Goal: Find specific page/section: Find specific page/section

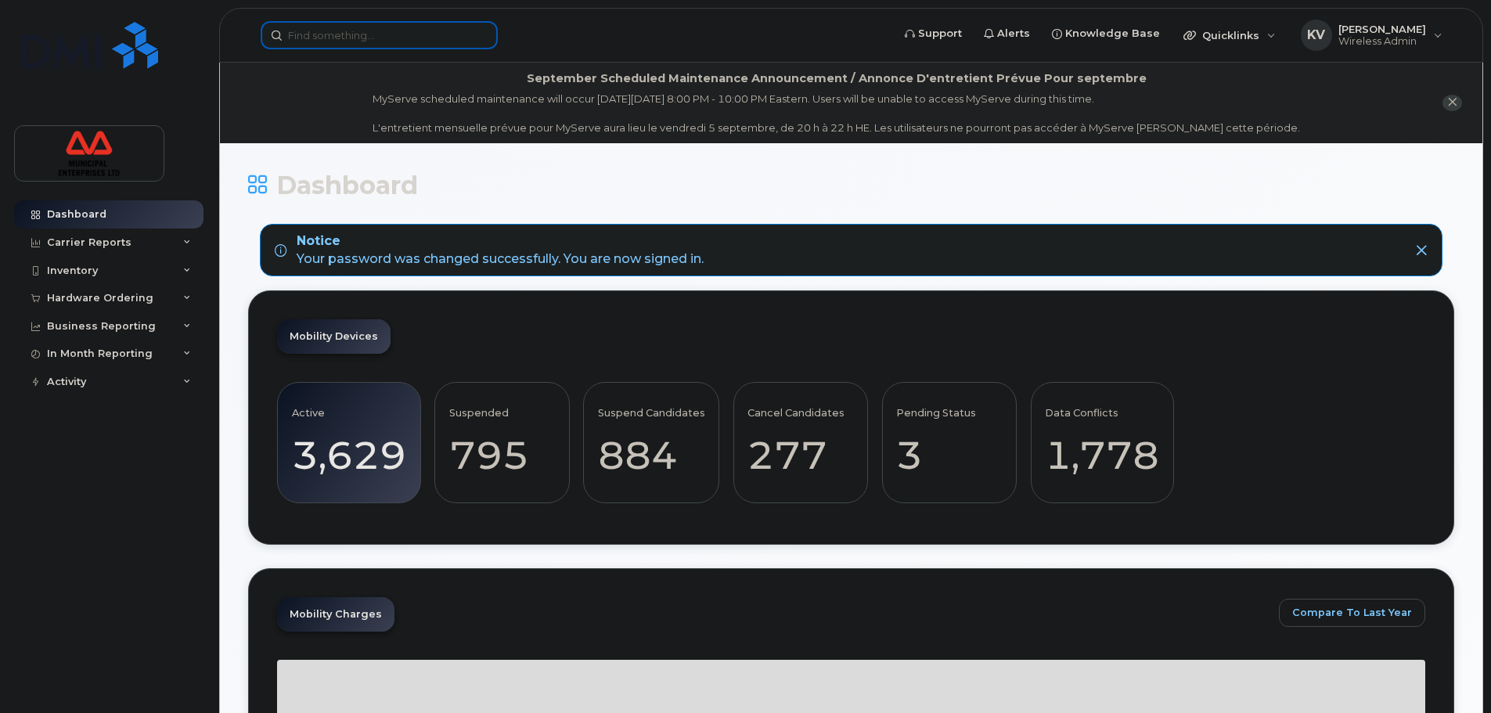
click at [486, 29] on div at bounding box center [379, 35] width 237 height 28
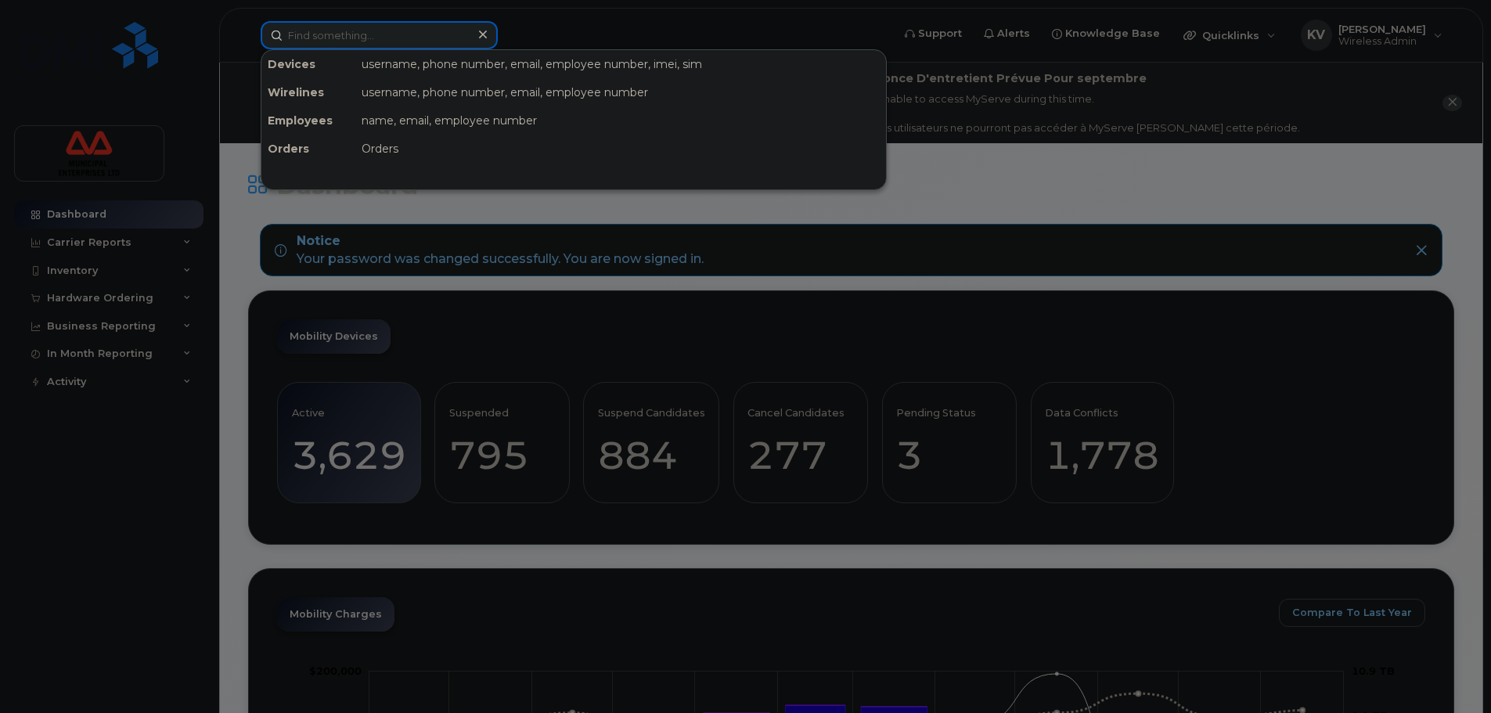
paste input "Nicolas Moore"
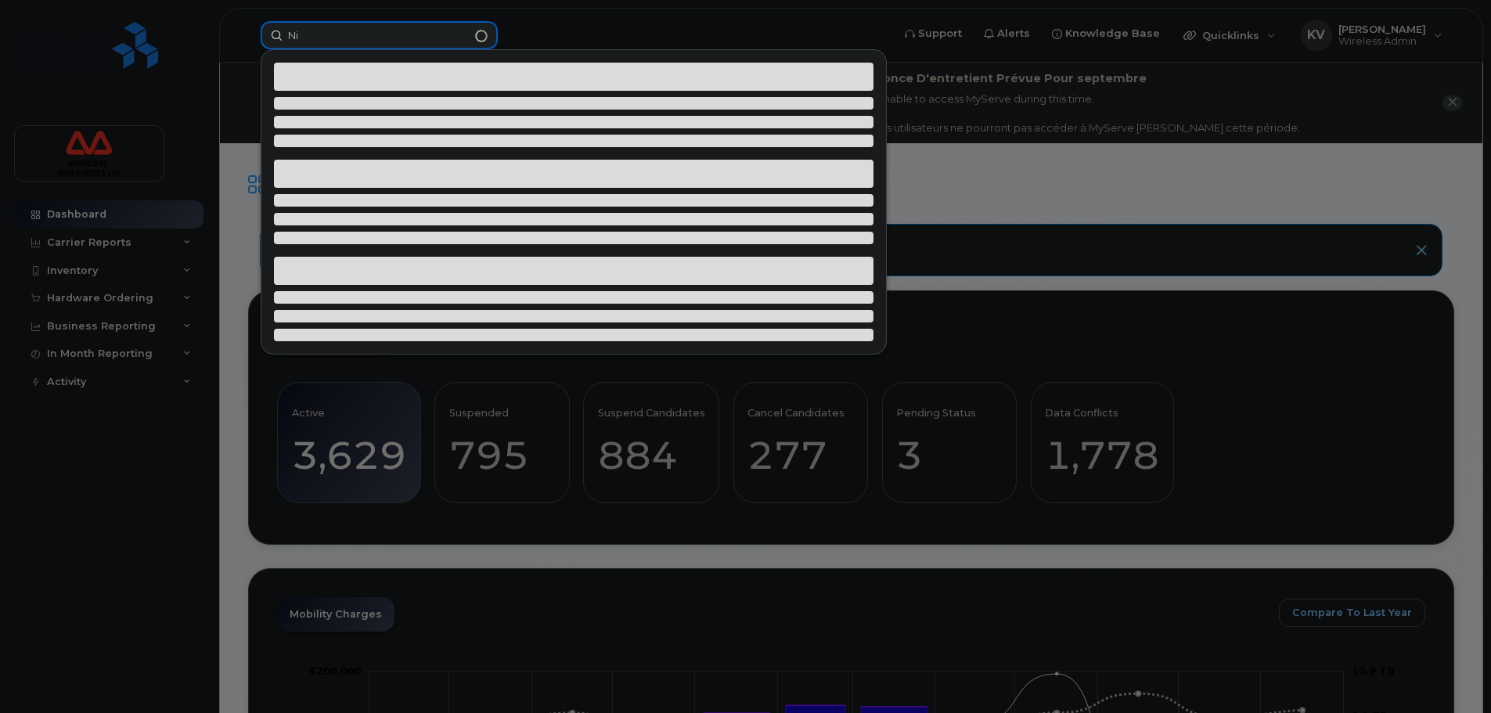
type input "N"
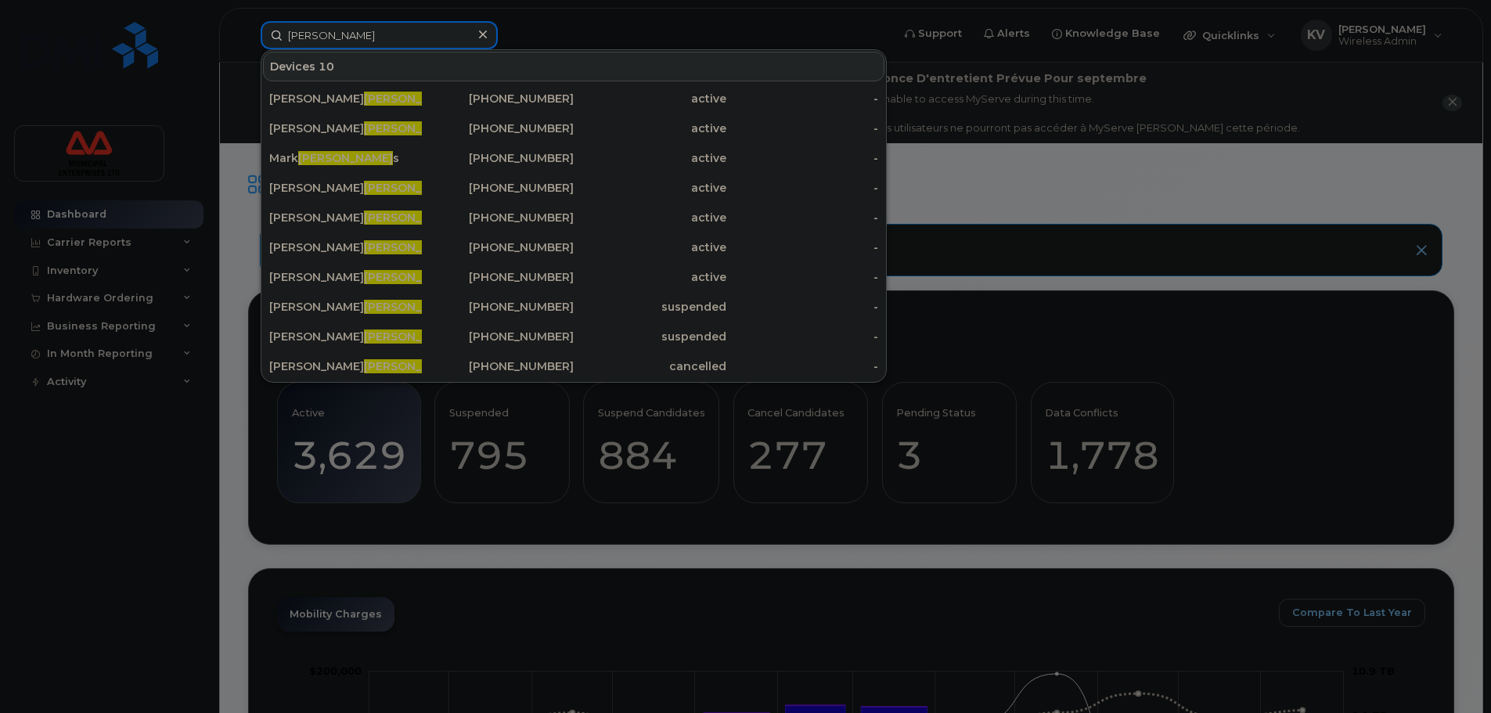
drag, startPoint x: 356, startPoint y: 35, endPoint x: 237, endPoint y: 45, distance: 119.4
click at [248, 45] on div "moore Devices 10 Andrew Moore 902-717-4890 active - Robert Moore 902-237-0598 a…" at bounding box center [571, 35] width 646 height 28
paste input "35 605736 962899 5"
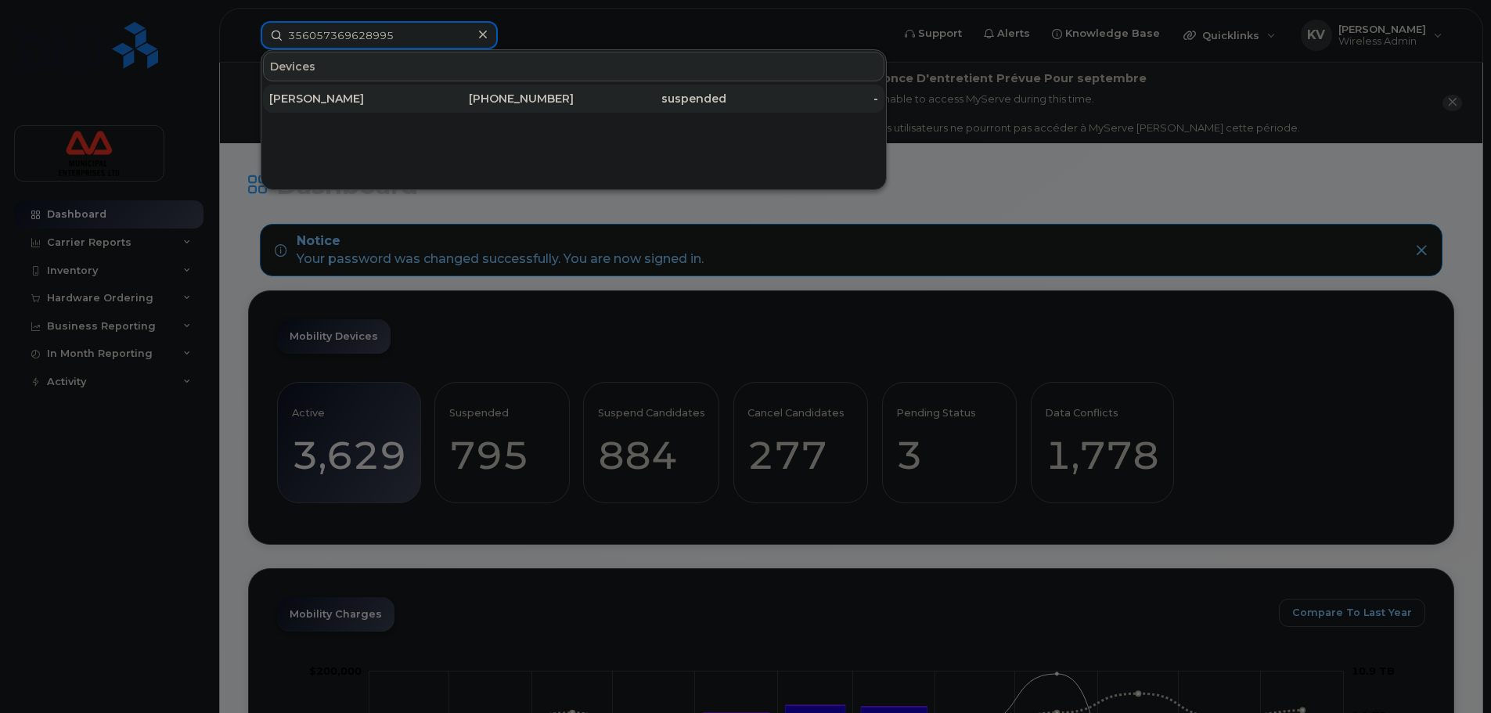
type input "356057369628995"
click at [377, 92] on div "[PERSON_NAME]" at bounding box center [345, 99] width 153 height 16
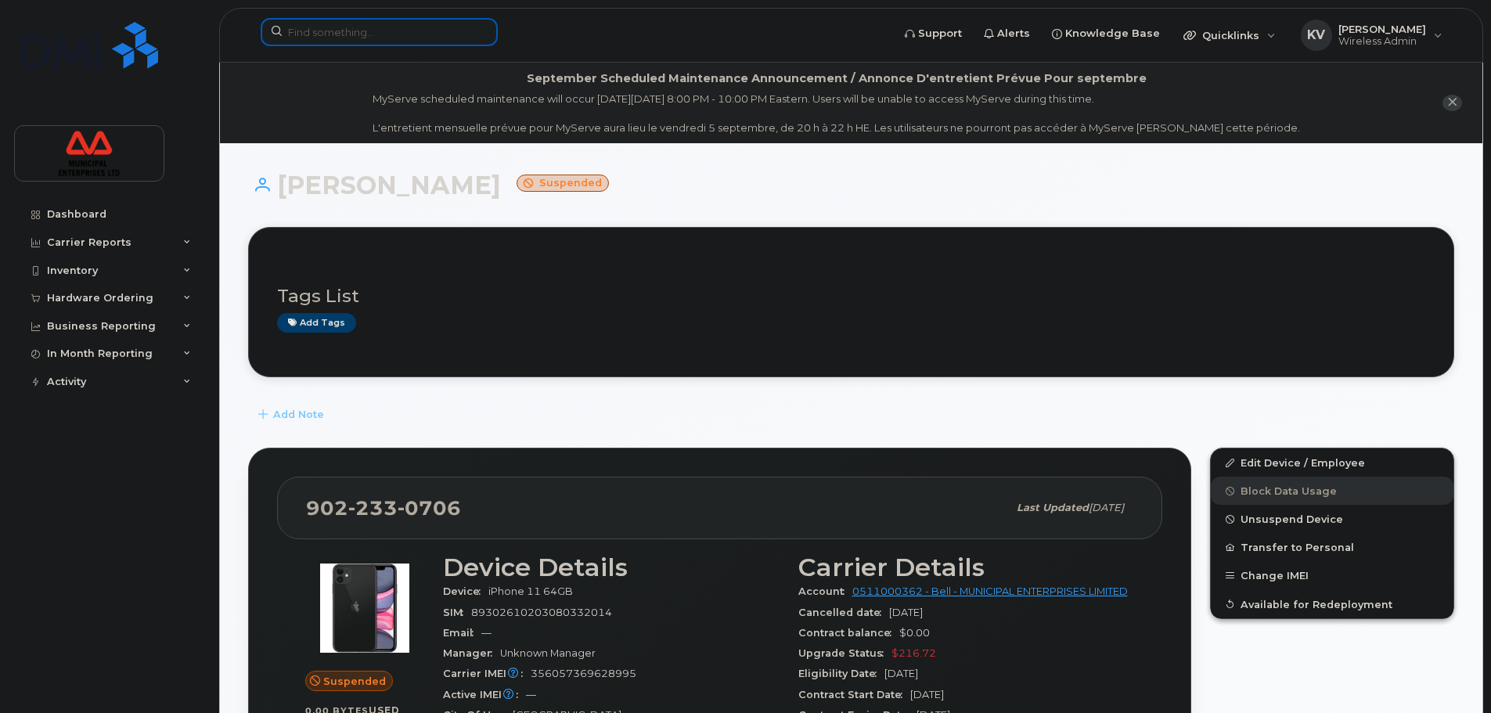
click at [409, 28] on input at bounding box center [379, 32] width 237 height 28
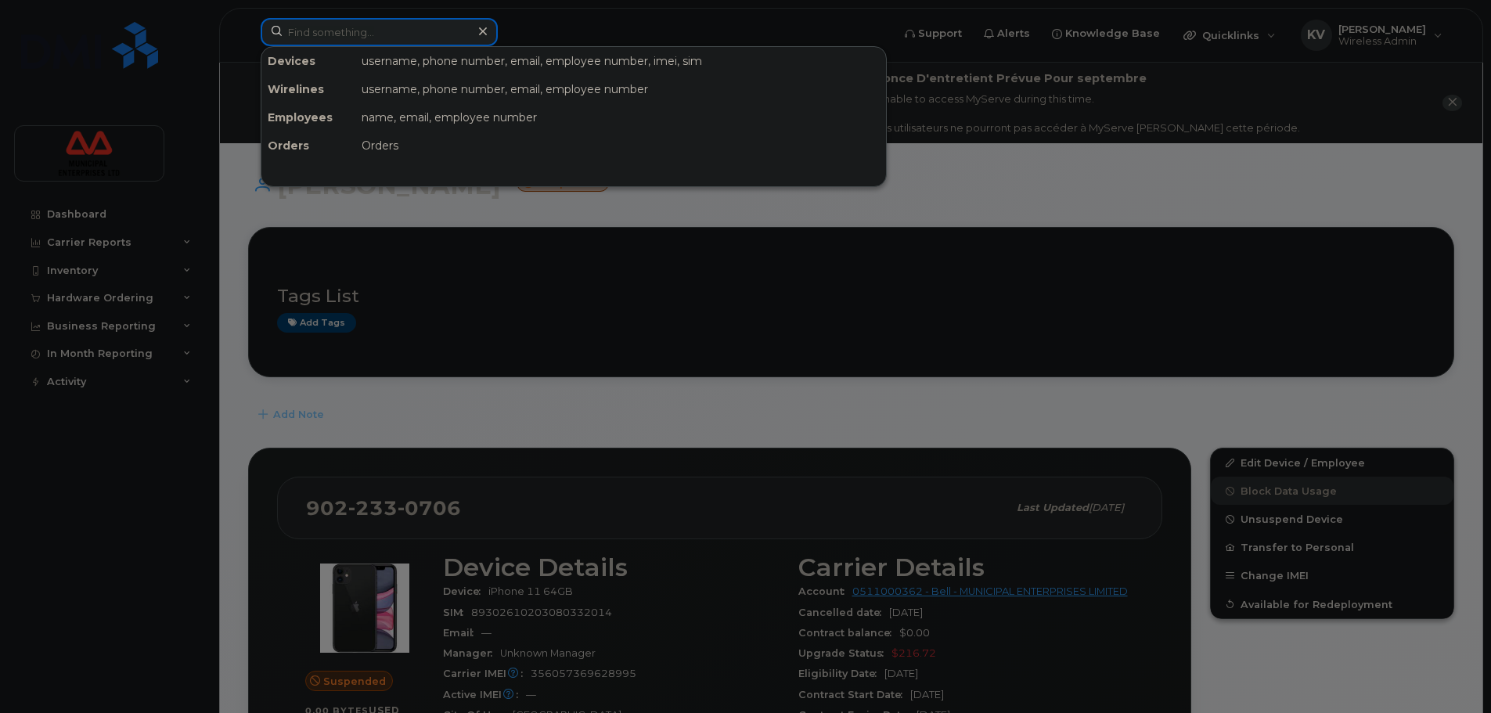
paste input "9028978577"
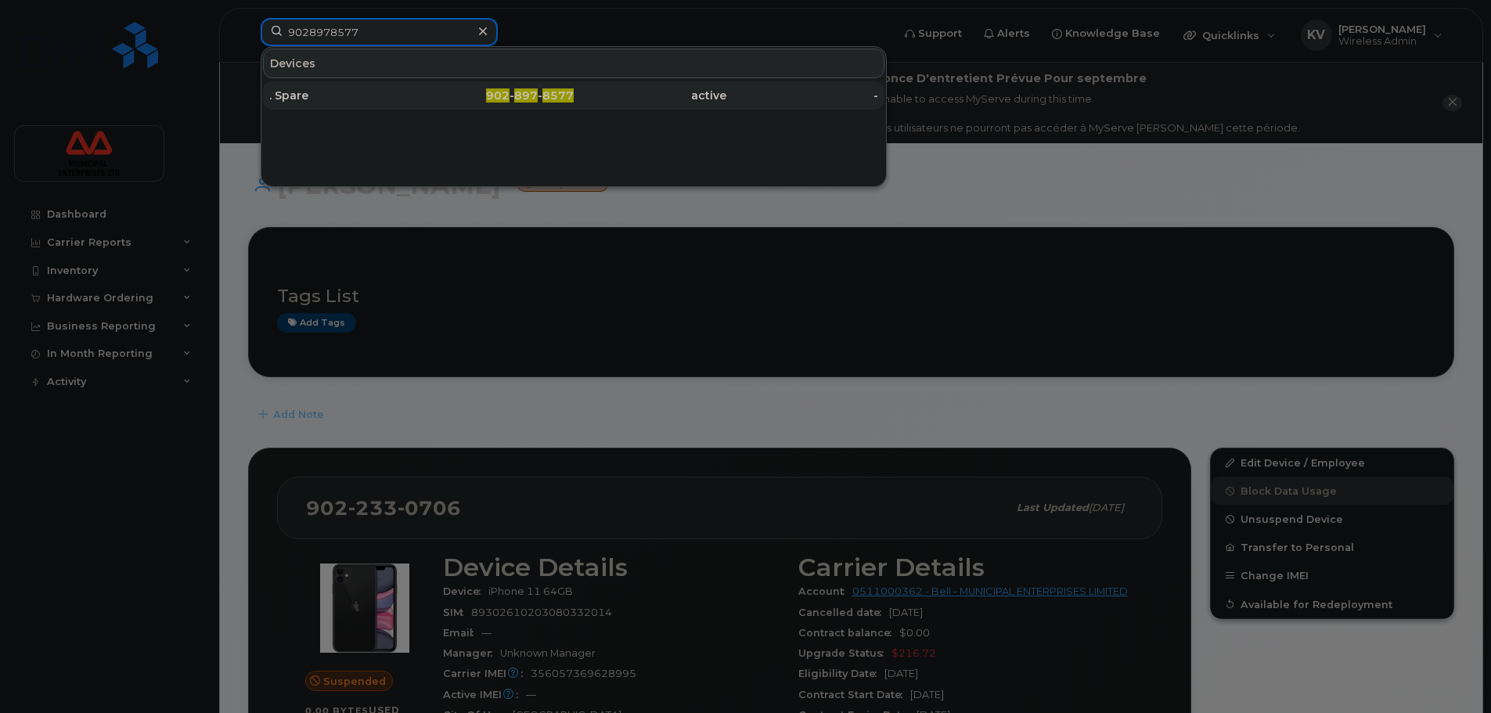
type input "9028978577"
click at [373, 90] on div ". Spare" at bounding box center [345, 96] width 153 height 16
